Goal: Find specific page/section: Find specific page/section

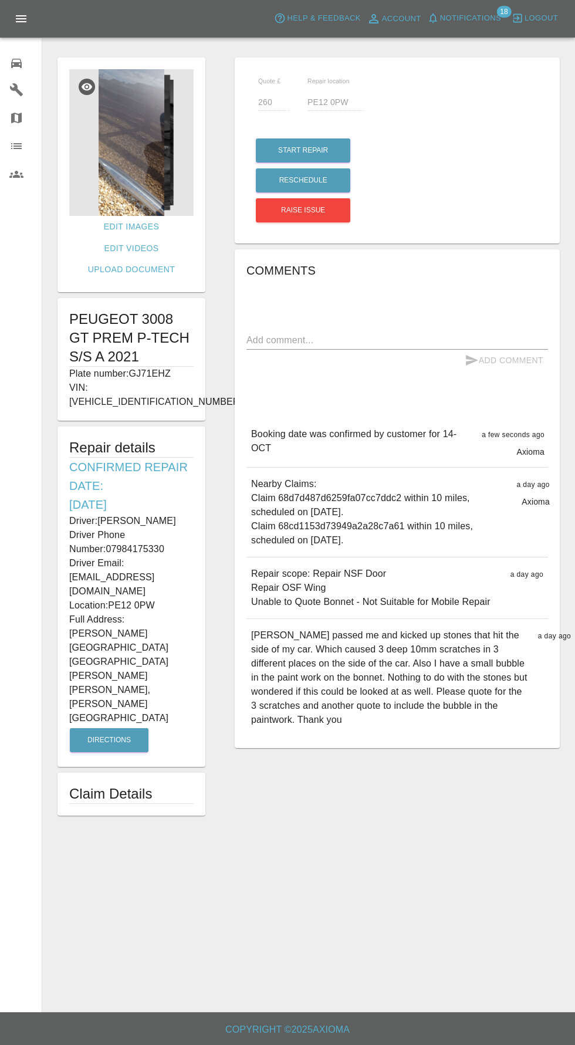
click at [28, 55] on div at bounding box center [25, 61] width 33 height 17
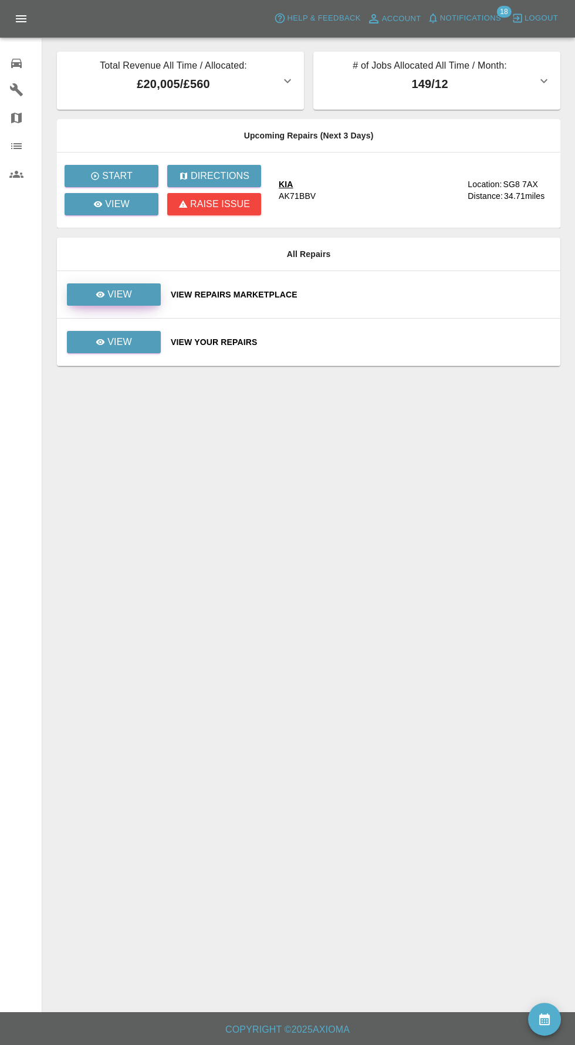
click at [113, 295] on p "View" at bounding box center [119, 295] width 25 height 14
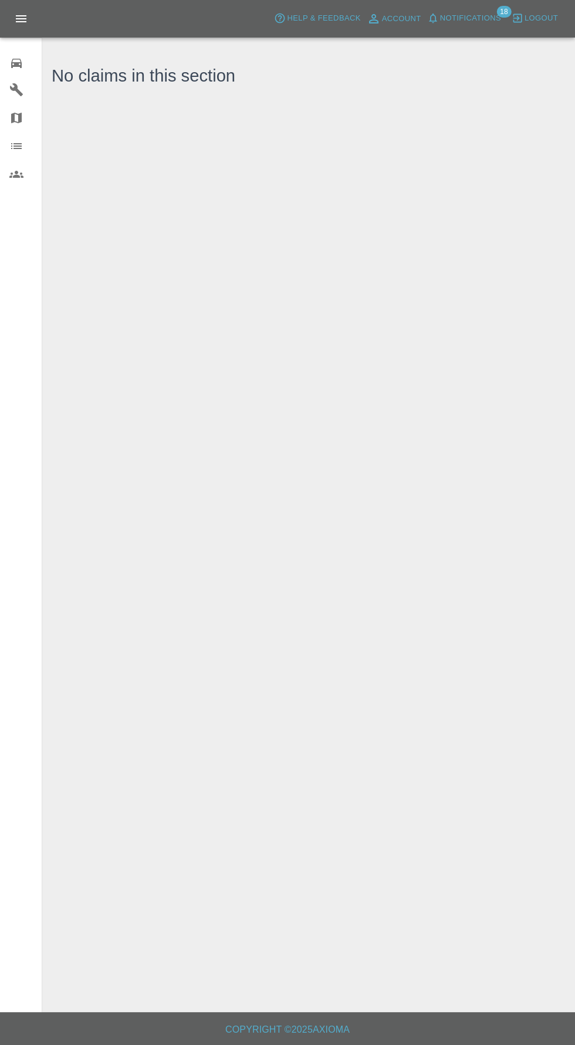
click at [505, 11] on span "18" at bounding box center [504, 12] width 15 height 12
click at [478, 18] on span "Notifications" at bounding box center [470, 18] width 61 height 13
